Goal: Task Accomplishment & Management: Complete application form

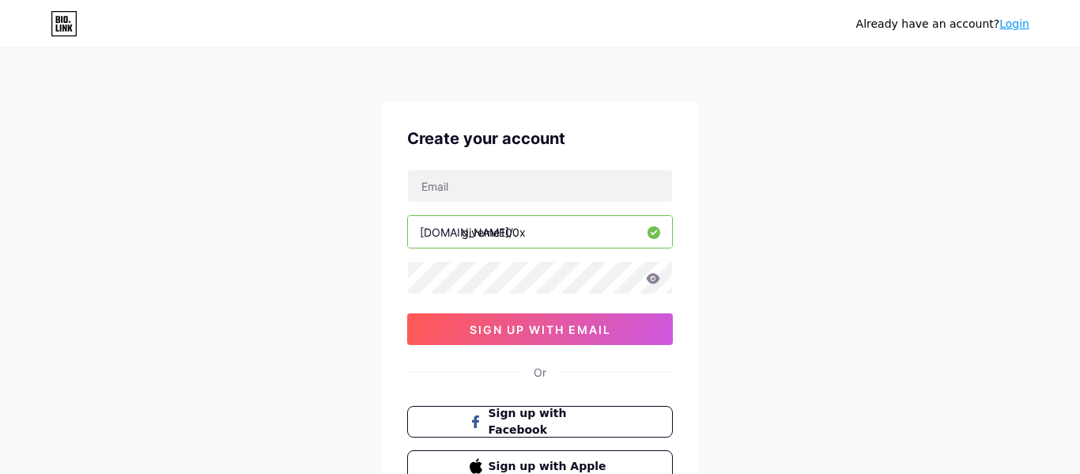
click at [599, 202] on div "[DOMAIN_NAME]/ giveme100x 0cAFcWeA5Hp6JQ-5IwD_xm0TKu_H1lLZsfUZrzI1I712V6aeYUcgJ…" at bounding box center [540, 257] width 266 height 176
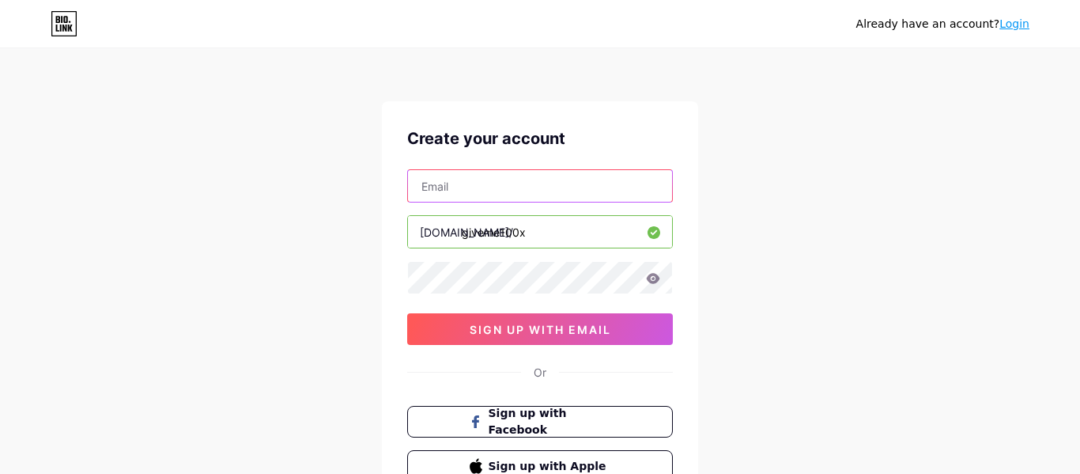
click at [578, 172] on input "text" at bounding box center [540, 186] width 264 height 32
type input "osegurtanancy@gmail.com"
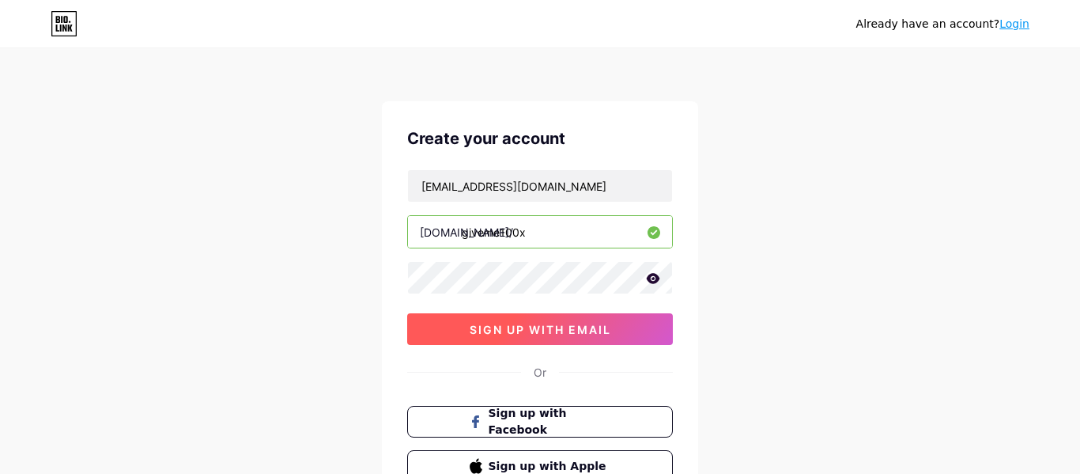
click at [485, 327] on span "sign up with email" at bounding box center [541, 329] width 142 height 13
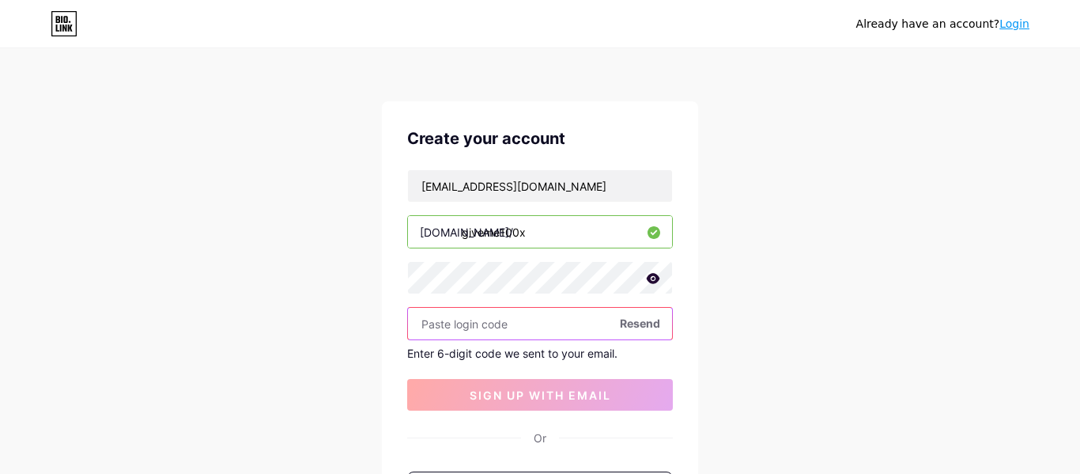
click at [529, 335] on input "text" at bounding box center [540, 324] width 264 height 32
